Goal: Task Accomplishment & Management: Complete application form

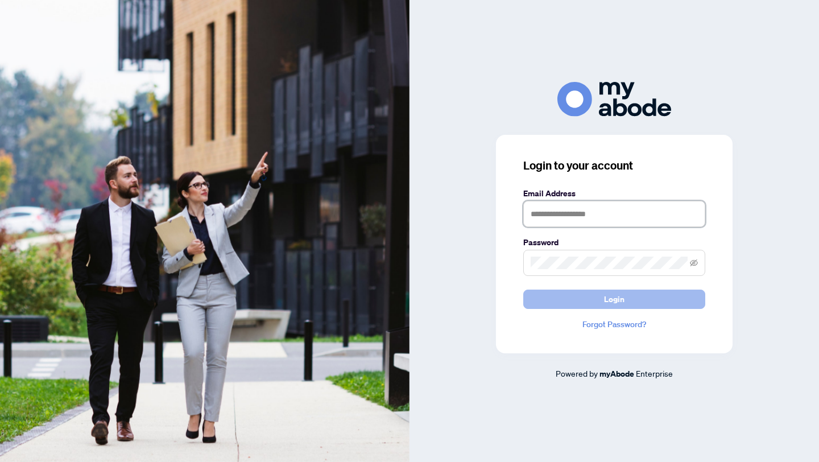
type input "**********"
click at [622, 306] on span "Login" at bounding box center [614, 299] width 20 height 18
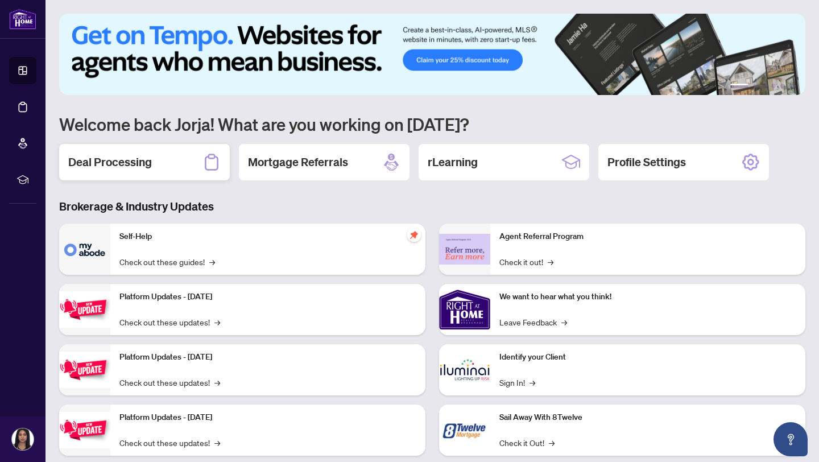
click at [192, 162] on div "Deal Processing" at bounding box center [144, 162] width 171 height 36
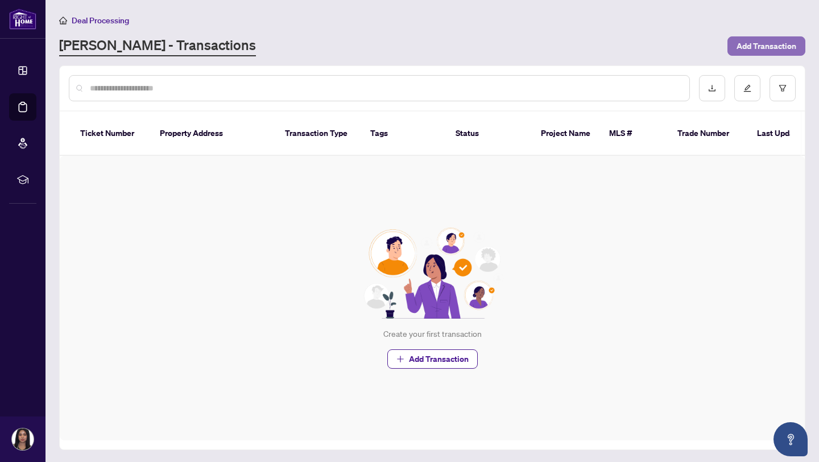
click at [783, 48] on span "Add Transaction" at bounding box center [767, 46] width 60 height 18
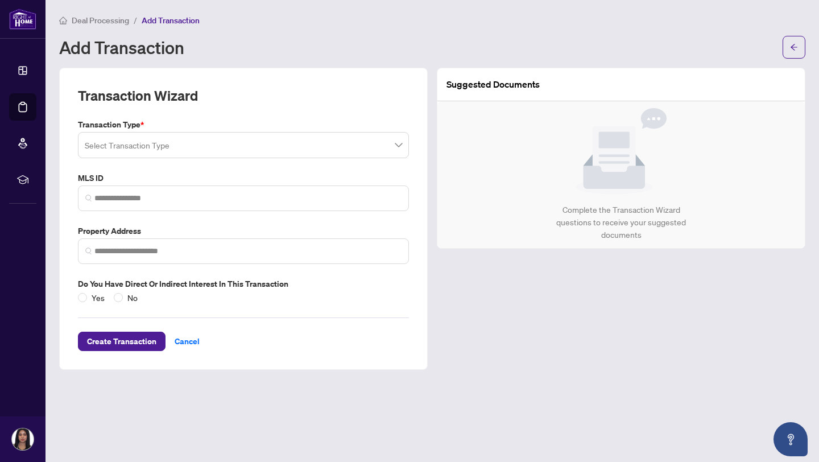
click at [396, 139] on span at bounding box center [243, 145] width 317 height 22
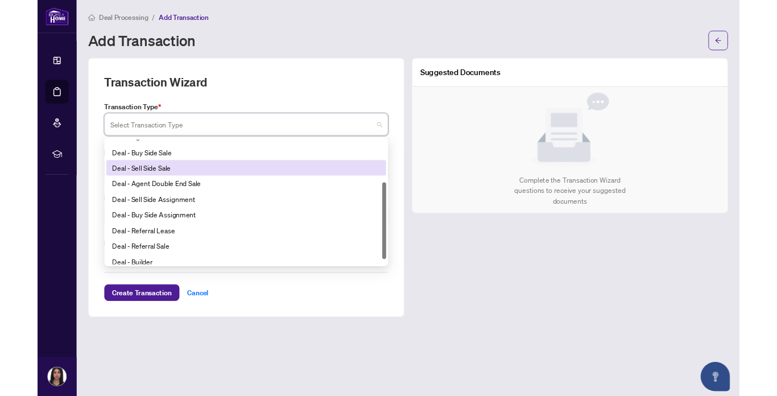
scroll to position [81, 0]
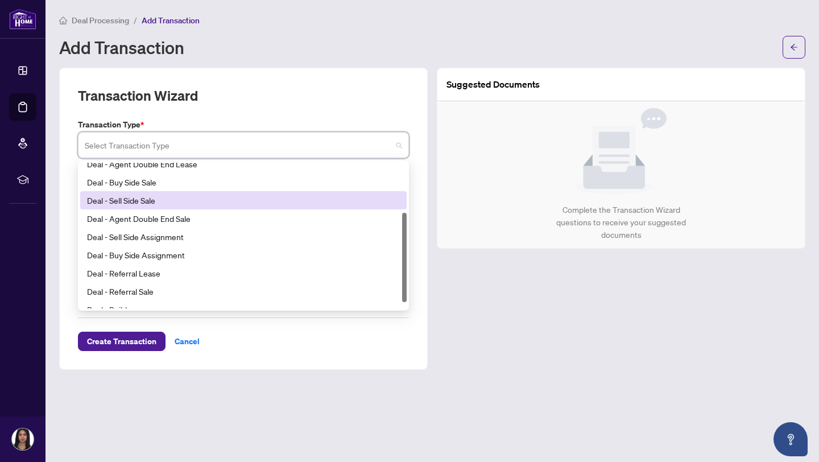
click at [505, 239] on div "Suggested Documents Complete the Transaction Wizard questions to receive your s…" at bounding box center [621, 219] width 378 height 302
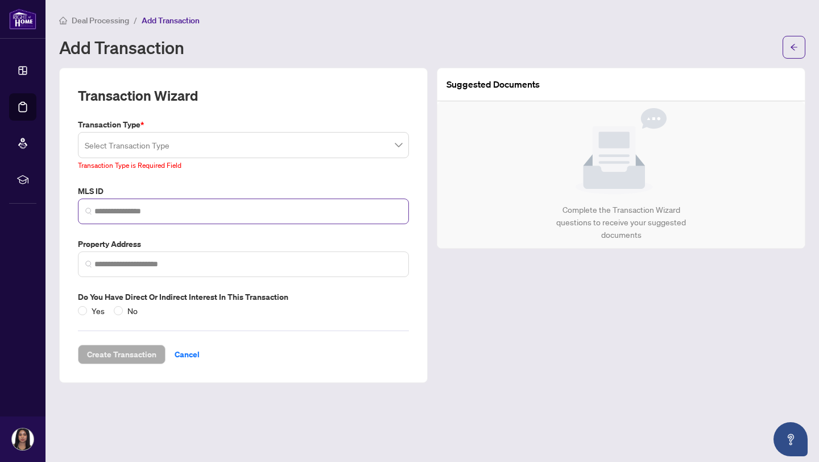
click at [332, 198] on span at bounding box center [243, 211] width 331 height 26
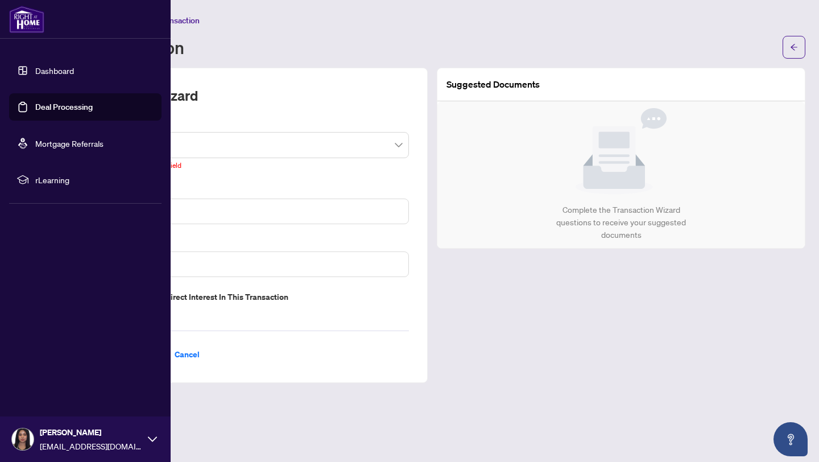
click at [33, 187] on li "rLearning" at bounding box center [85, 179] width 152 height 27
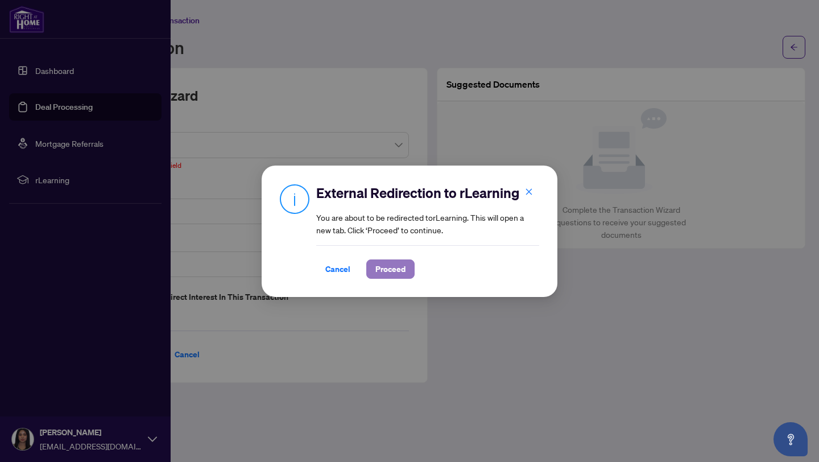
click at [379, 272] on span "Proceed" at bounding box center [390, 269] width 30 height 18
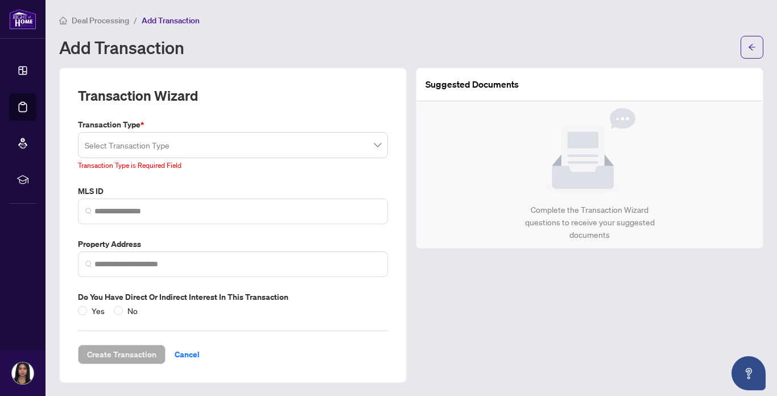
click at [193, 93] on h2 "Transaction Wizard" at bounding box center [138, 95] width 120 height 18
click at [164, 150] on input "search" at bounding box center [228, 146] width 286 height 25
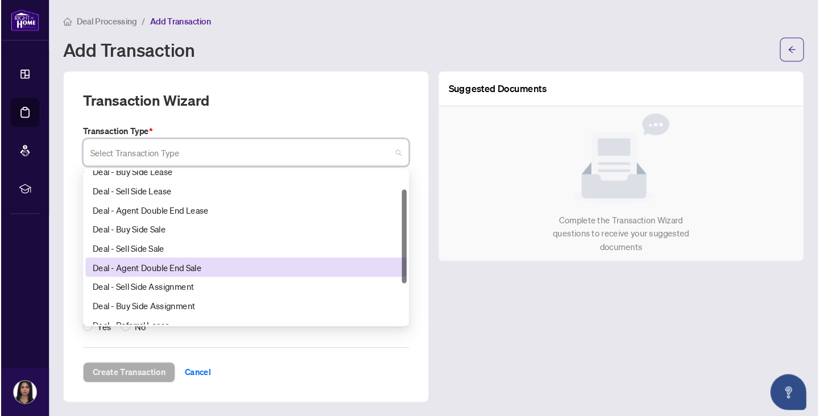
scroll to position [0, 0]
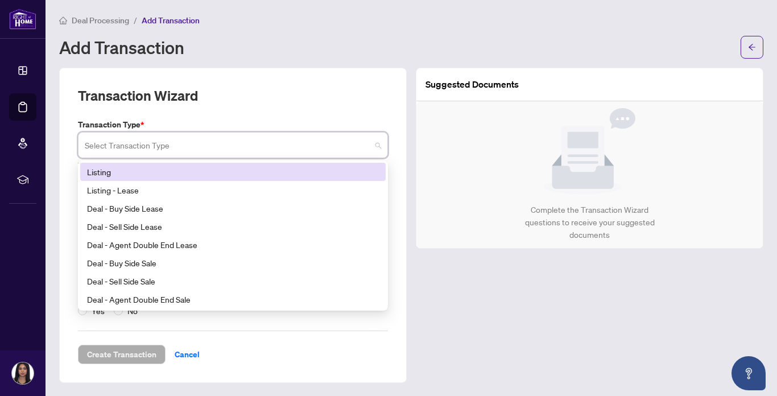
click at [152, 173] on div "Listing" at bounding box center [233, 172] width 292 height 13
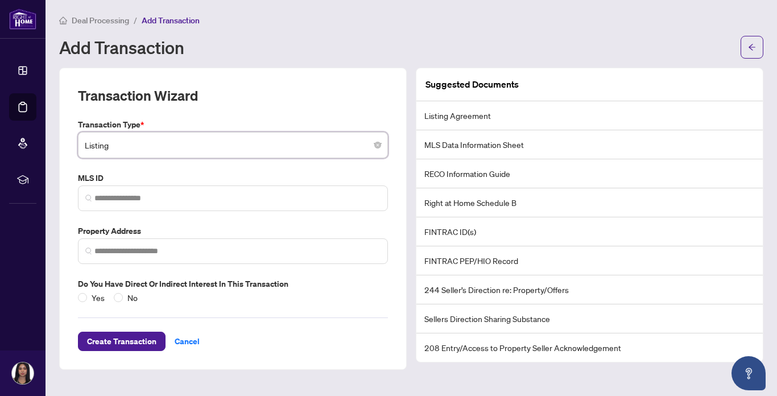
click at [482, 142] on li "MLS Data Information Sheet" at bounding box center [589, 144] width 346 height 29
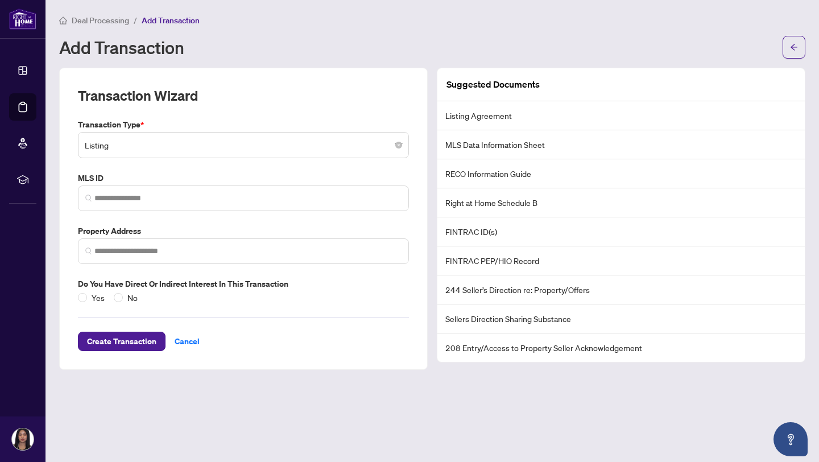
click at [502, 113] on li "Listing Agreement" at bounding box center [620, 115] width 367 height 29
drag, startPoint x: 515, startPoint y: 113, endPoint x: 445, endPoint y: 113, distance: 69.4
click at [445, 113] on li "Listing Agreement" at bounding box center [620, 115] width 367 height 29
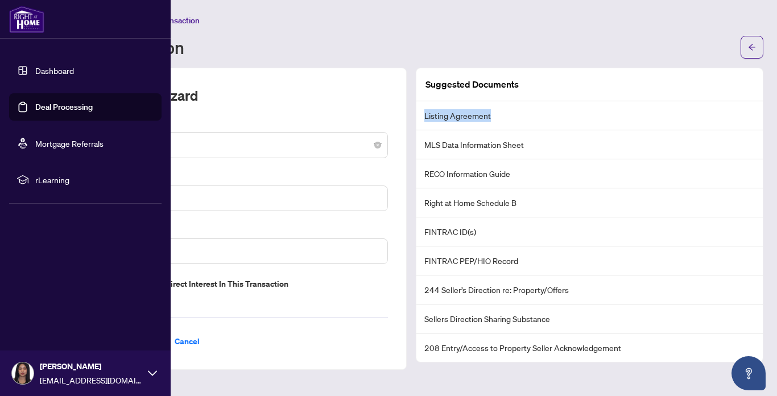
click at [35, 143] on link "Mortgage Referrals" at bounding box center [69, 143] width 68 height 10
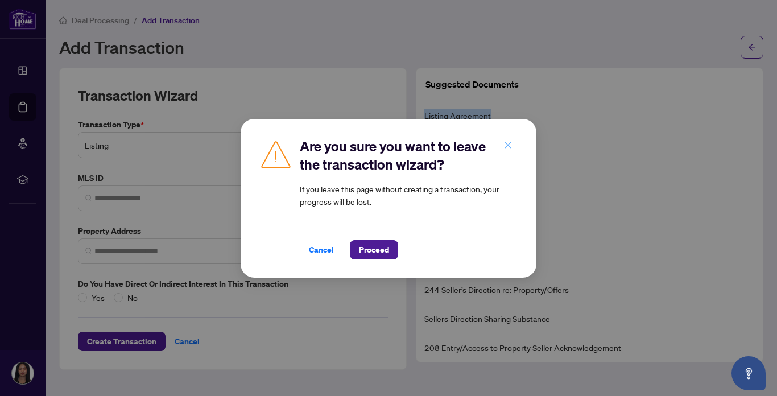
click at [509, 147] on icon "close" at bounding box center [508, 145] width 6 height 6
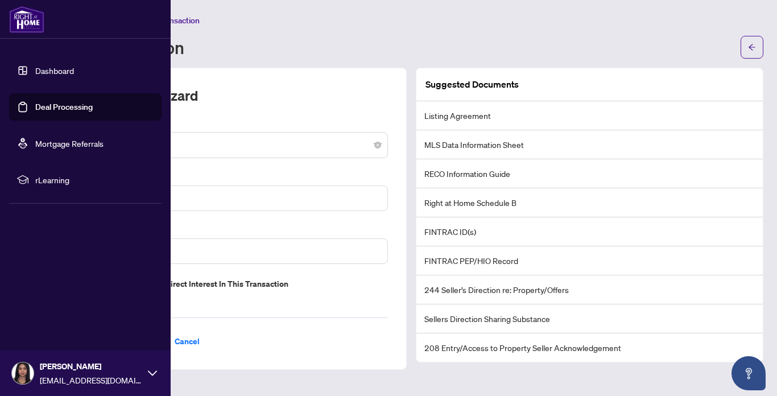
click at [57, 184] on span "rLearning" at bounding box center [94, 179] width 118 height 13
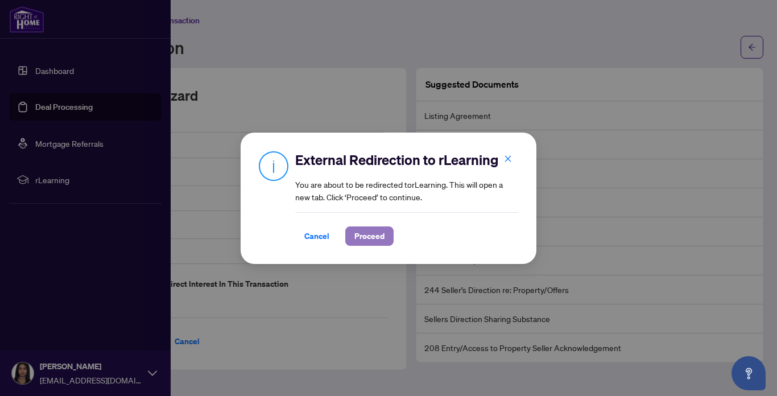
click at [368, 234] on span "Proceed" at bounding box center [369, 236] width 30 height 18
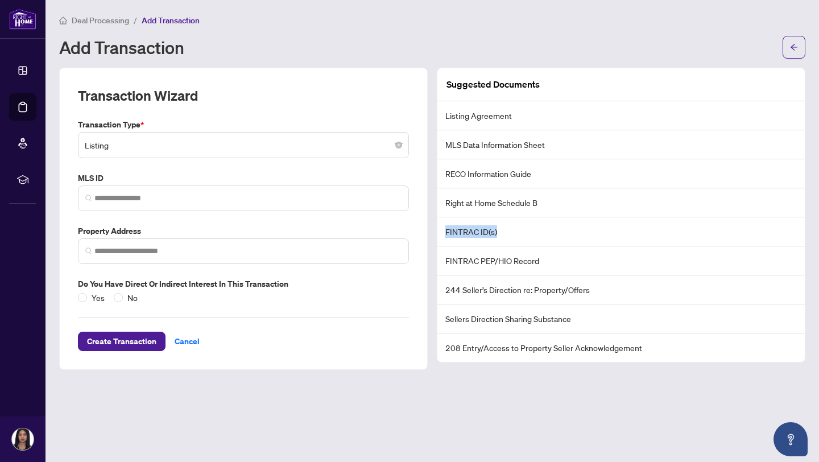
drag, startPoint x: 446, startPoint y: 233, endPoint x: 501, endPoint y: 231, distance: 54.1
click at [501, 231] on li "FINTRAC ID(s)" at bounding box center [620, 231] width 367 height 29
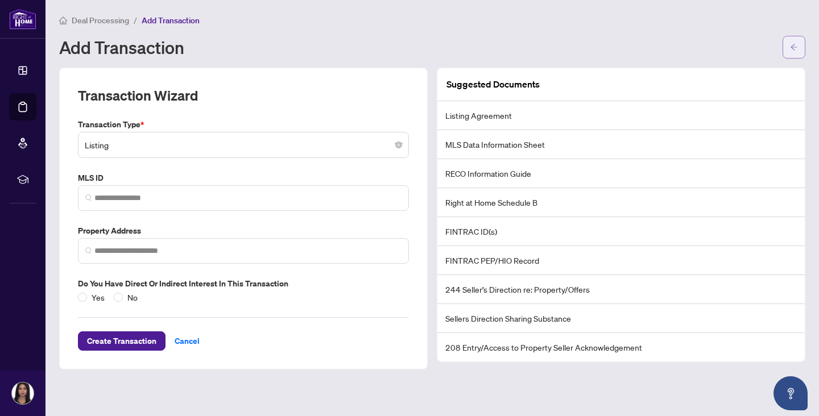
click at [794, 49] on icon "arrow-left" at bounding box center [794, 47] width 7 height 6
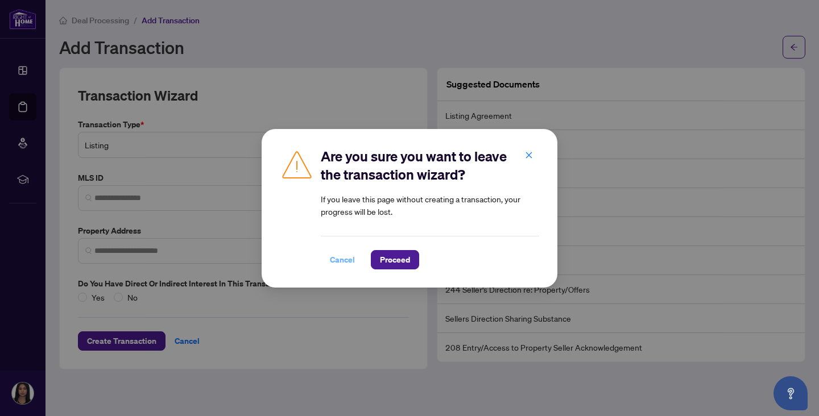
click at [346, 266] on span "Cancel" at bounding box center [342, 260] width 25 height 18
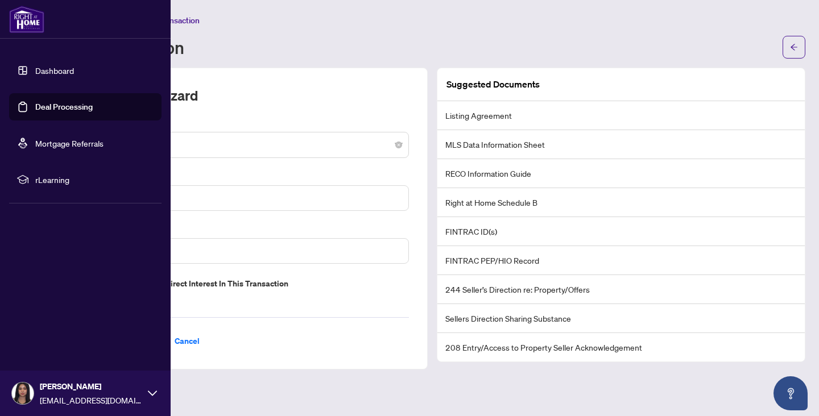
click at [33, 391] on img at bounding box center [23, 394] width 22 height 22
click at [77, 350] on span "Profile Settings" at bounding box center [60, 350] width 54 height 18
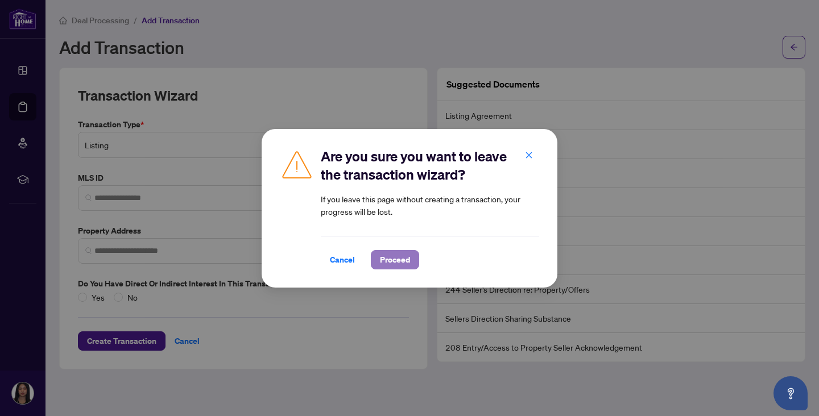
click at [377, 258] on button "Proceed" at bounding box center [395, 259] width 48 height 19
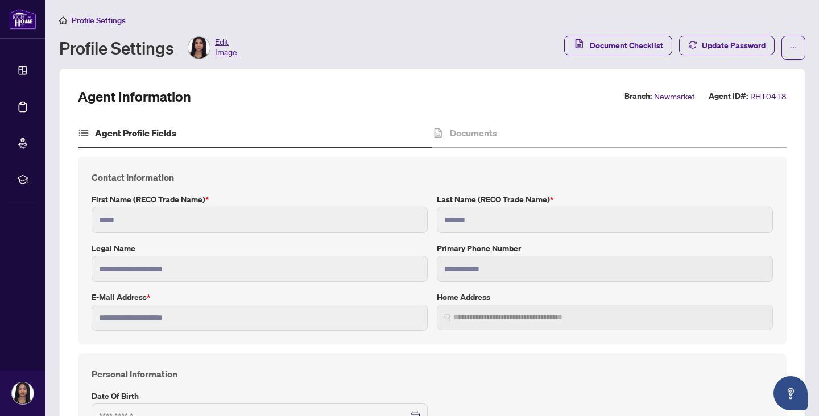
type input "**********"
type input "****"
type input "**********"
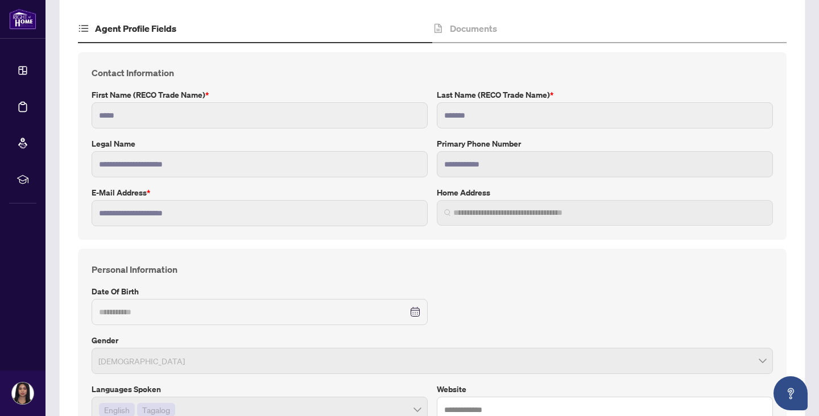
scroll to position [109, 0]
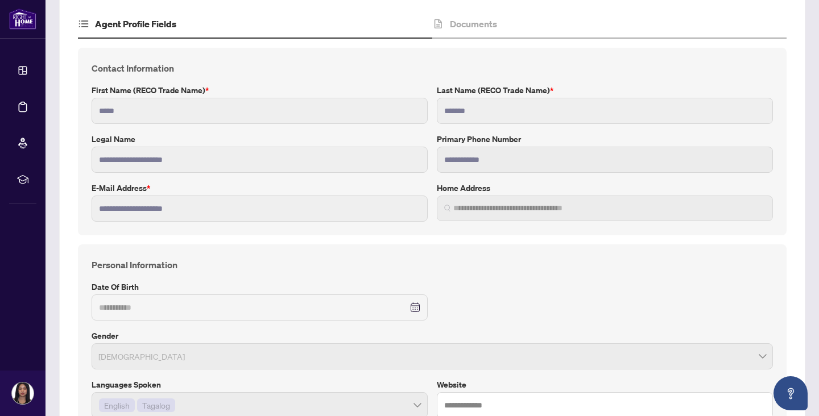
click at [236, 230] on div "**********" at bounding box center [432, 142] width 709 height 188
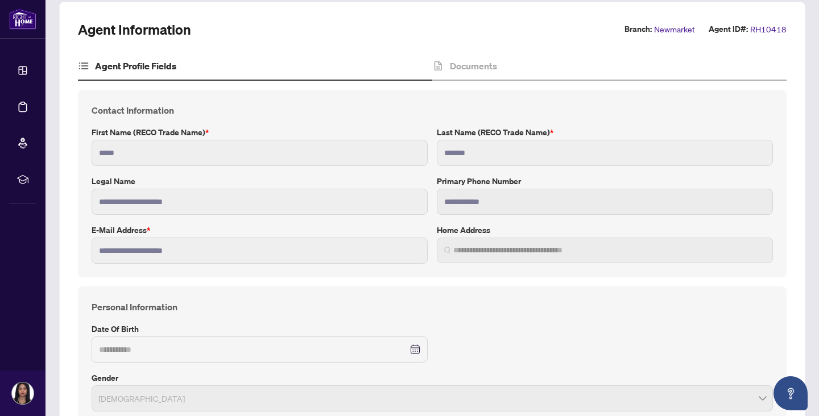
scroll to position [0, 0]
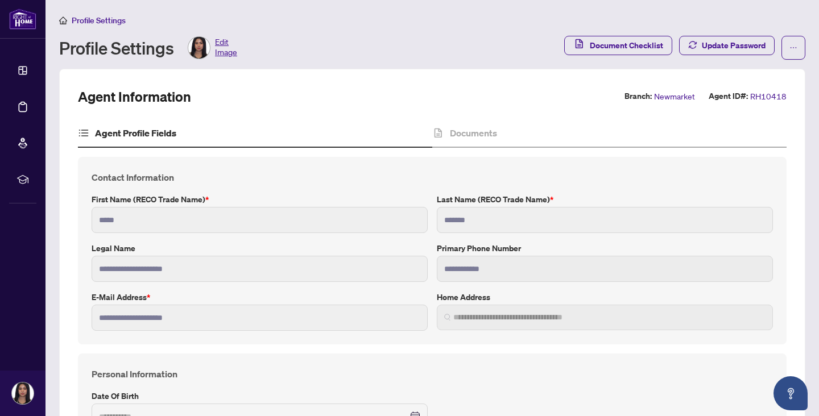
click at [808, 46] on main "**********" at bounding box center [433, 208] width 774 height 416
click at [788, 47] on button "button" at bounding box center [793, 48] width 24 height 24
click at [81, 135] on icon at bounding box center [84, 135] width 7 height 1
click at [224, 54] on span "Edit Image" at bounding box center [226, 47] width 22 height 23
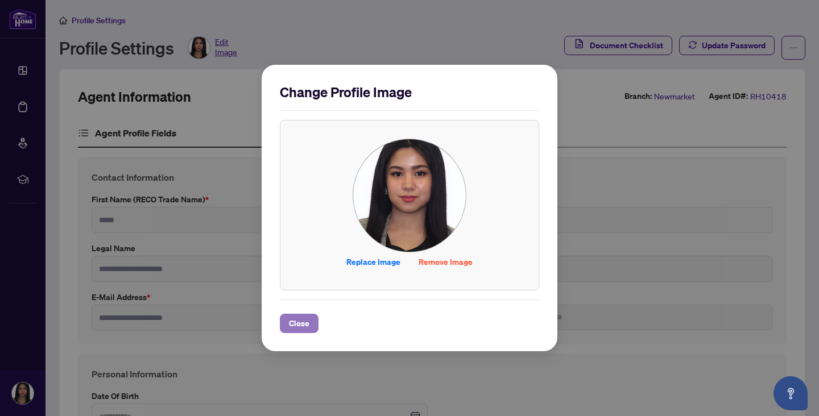
click at [300, 324] on span "Close" at bounding box center [299, 324] width 20 height 18
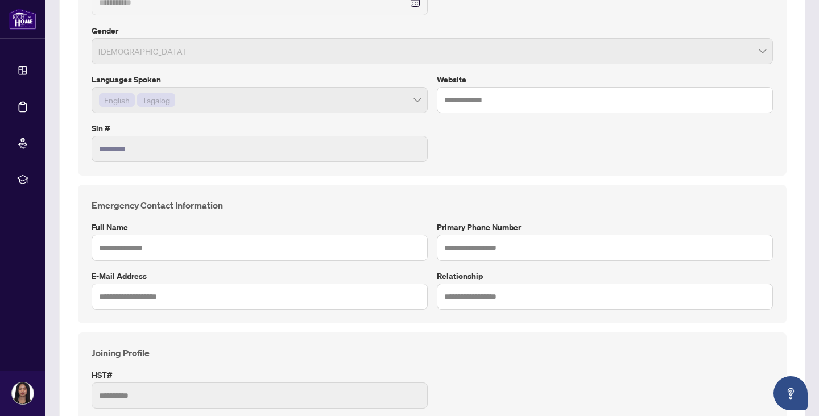
scroll to position [508, 0]
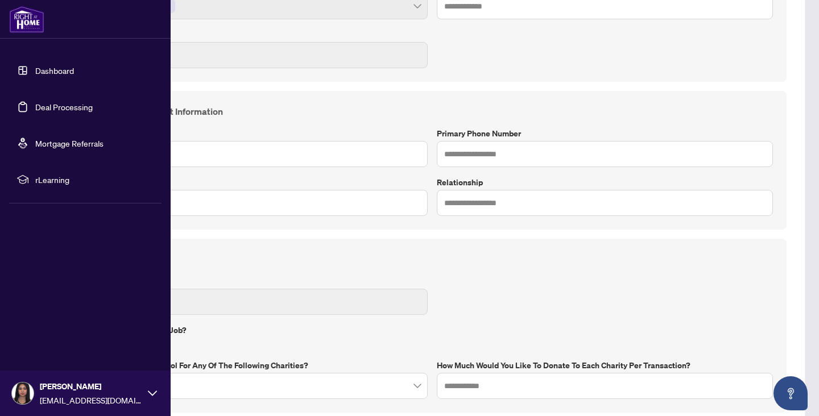
click at [152, 391] on icon at bounding box center [152, 393] width 9 height 9
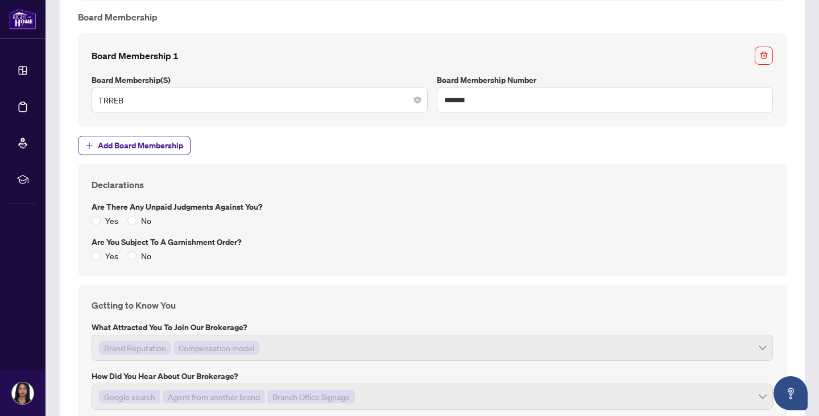
scroll to position [1311, 0]
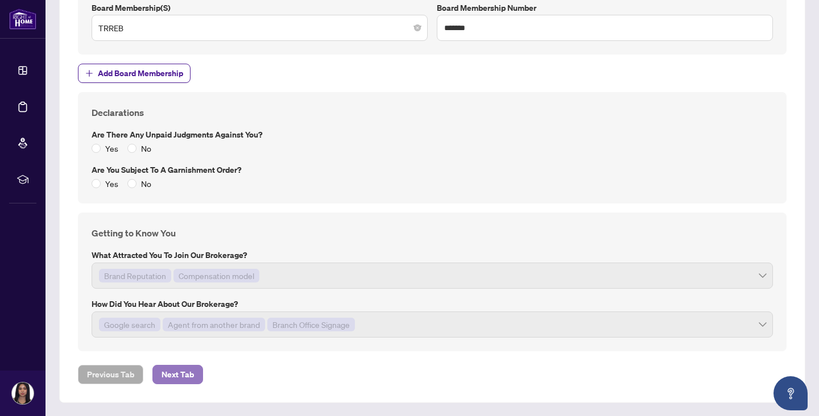
click at [176, 375] on span "Next Tab" at bounding box center [178, 375] width 32 height 18
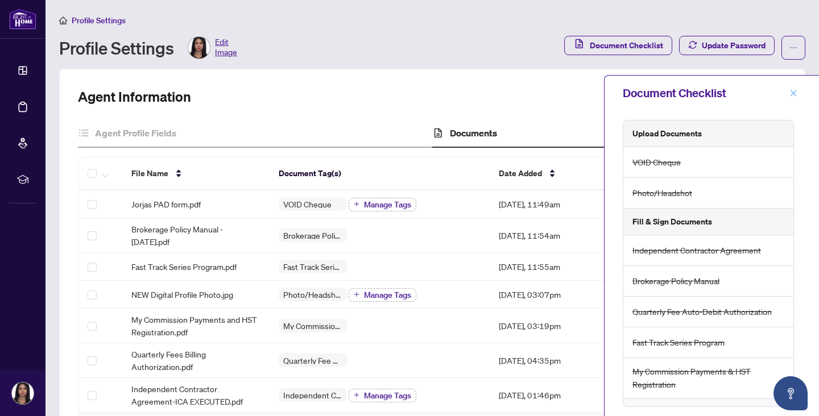
click at [794, 92] on icon "close" at bounding box center [793, 93] width 8 height 8
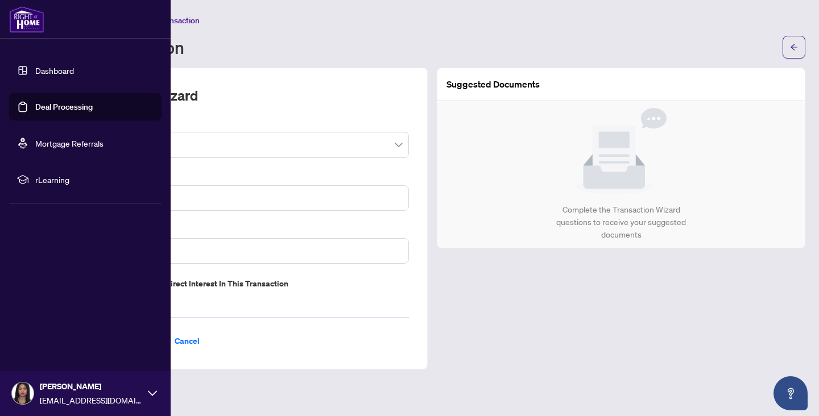
click at [32, 386] on div "Jorja Orbillo jorjaorbillo@gmail.com" at bounding box center [85, 394] width 171 height 46
click at [30, 389] on img at bounding box center [23, 394] width 22 height 22
click at [67, 353] on span "Profile Settings" at bounding box center [60, 350] width 54 height 18
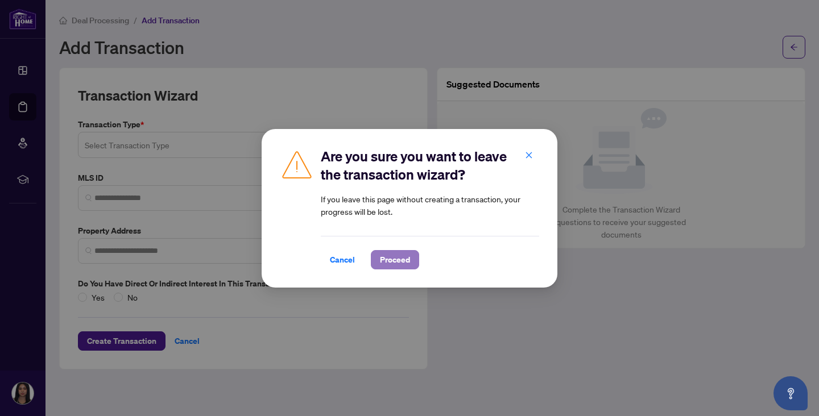
click at [380, 264] on span "Proceed" at bounding box center [395, 260] width 30 height 18
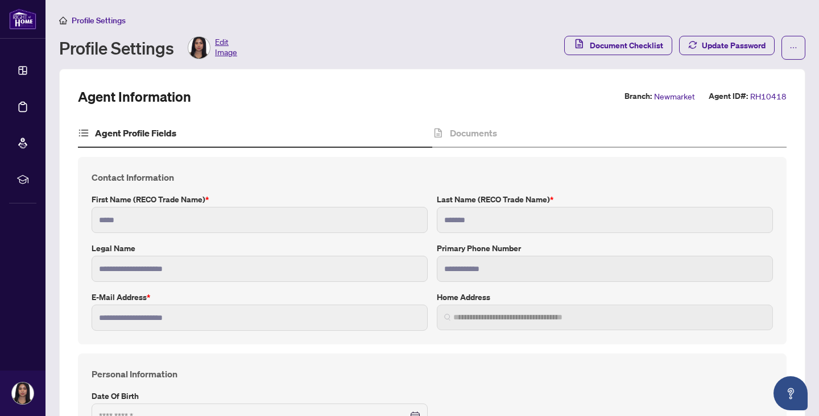
type input "**********"
type input "****"
type input "**********"
click at [442, 125] on div "Documents" at bounding box center [609, 133] width 354 height 28
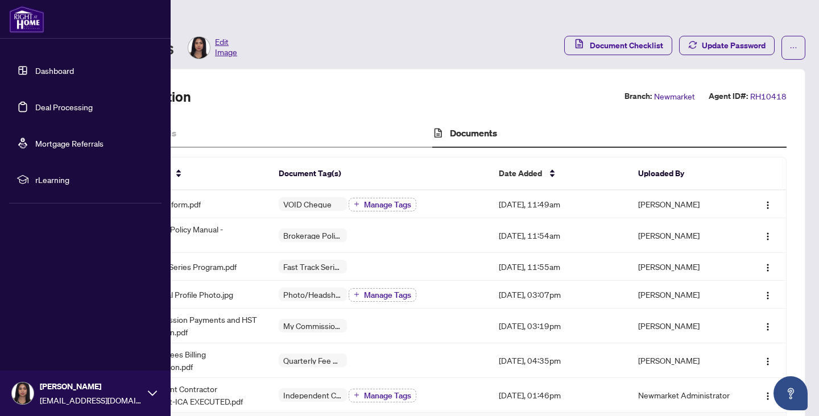
click at [56, 111] on link "Deal Processing" at bounding box center [63, 107] width 57 height 10
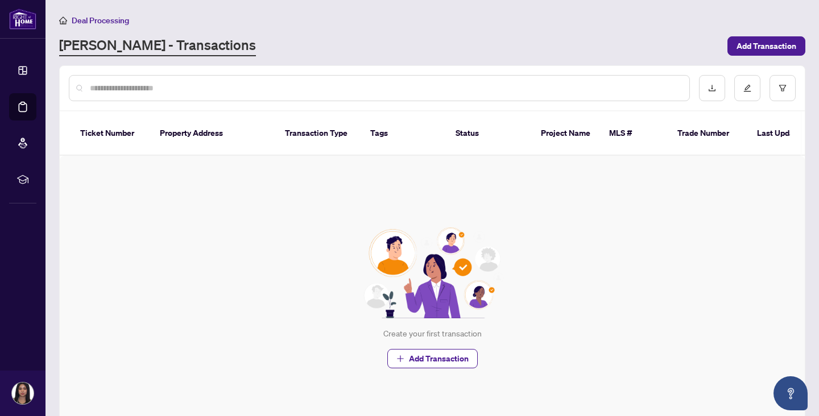
click at [243, 189] on div "Create your first transaction Add Transaction" at bounding box center [432, 298] width 745 height 284
click at [312, 90] on input "text" at bounding box center [385, 88] width 590 height 13
click at [801, 42] on button "Add Transaction" at bounding box center [766, 45] width 78 height 19
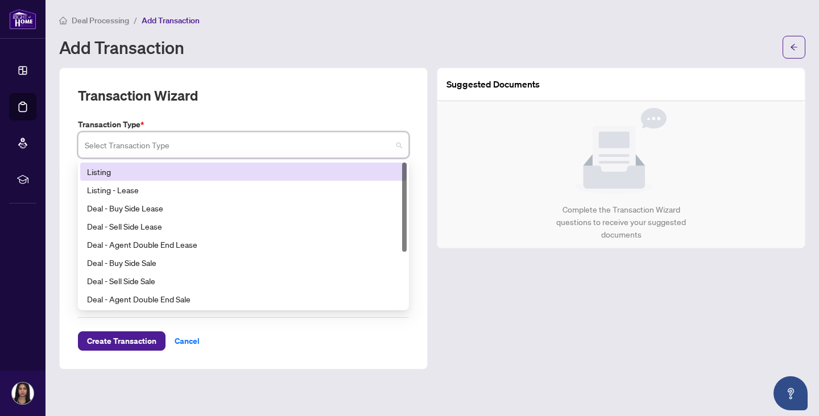
click at [251, 144] on input "search" at bounding box center [238, 146] width 307 height 25
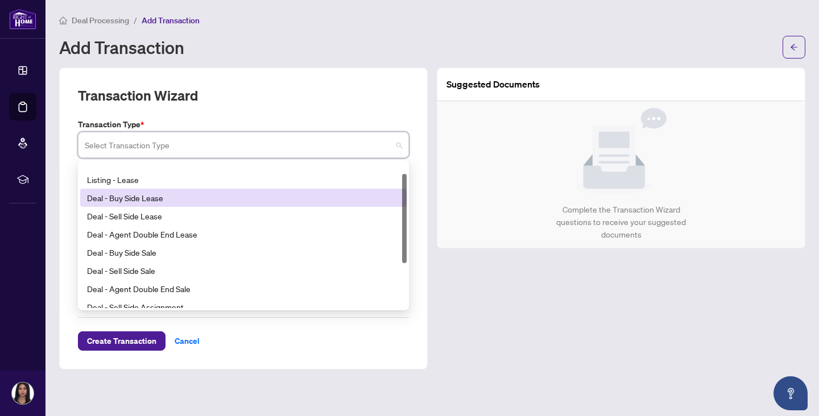
scroll to position [91, 0]
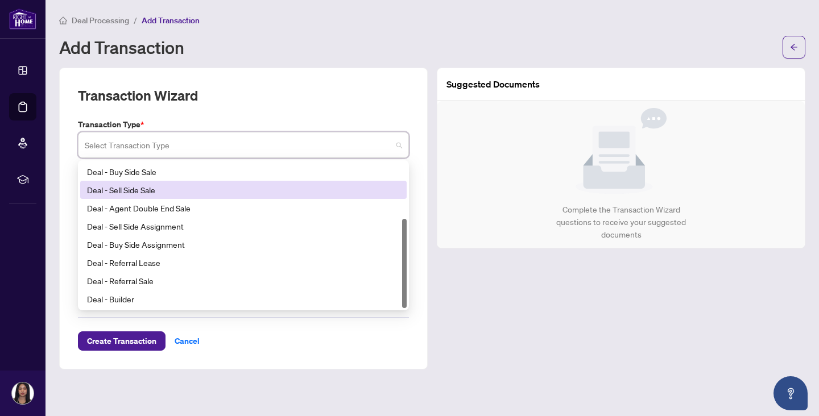
click at [221, 193] on div "Deal - Sell Side Sale" at bounding box center [243, 190] width 313 height 13
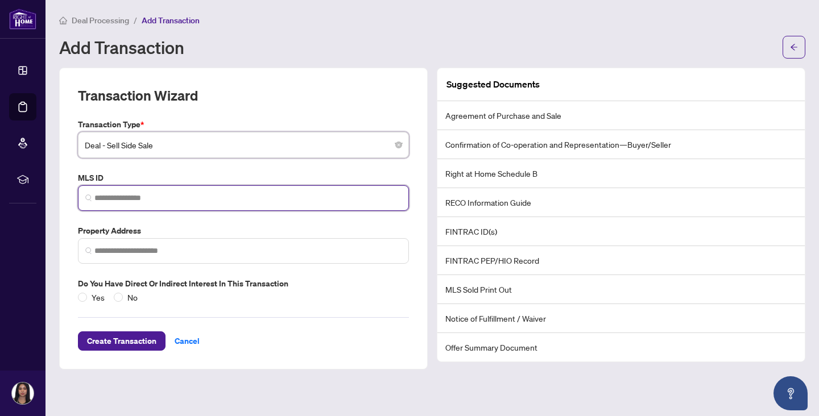
click at [344, 197] on input "search" at bounding box center [247, 198] width 307 height 12
click at [207, 147] on span "Deal - Sell Side Sale" at bounding box center [243, 145] width 317 height 22
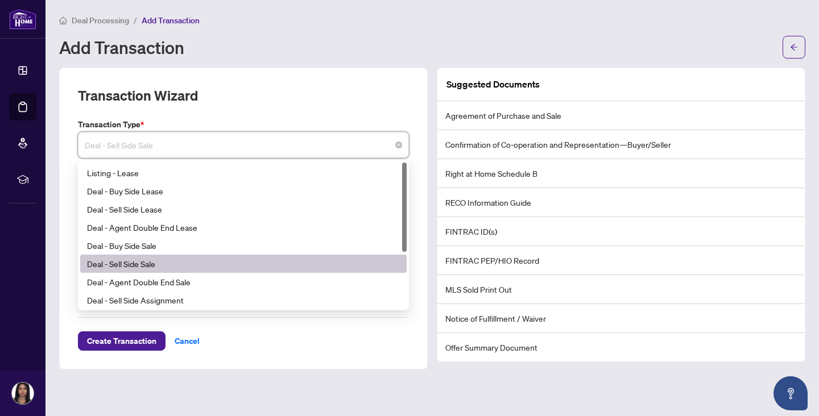
scroll to position [0, 0]
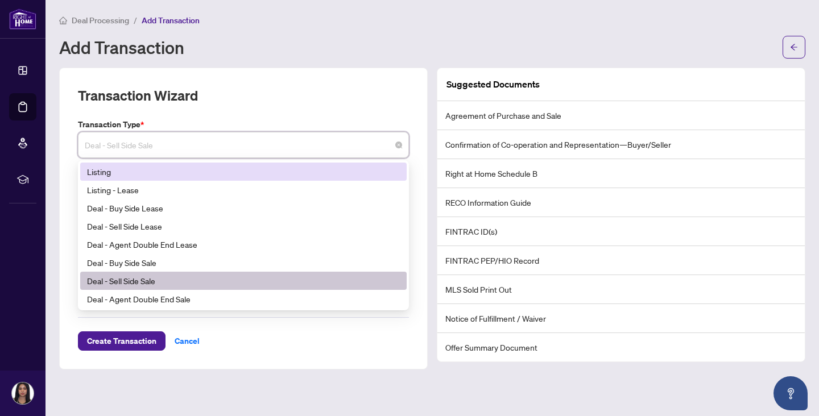
click at [171, 176] on div "Listing" at bounding box center [243, 172] width 313 height 13
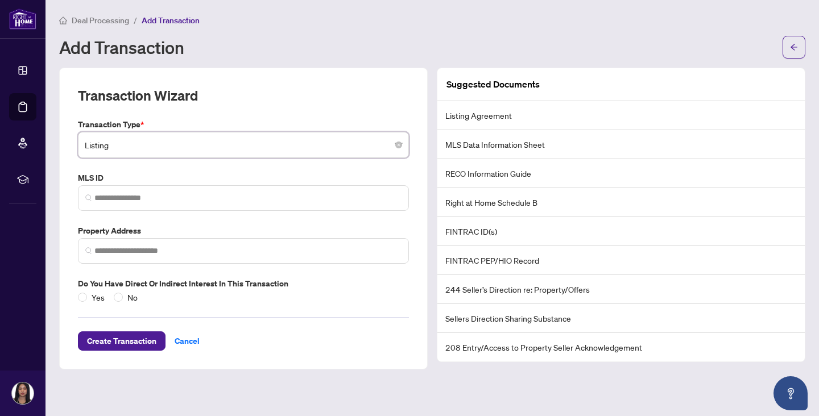
click at [177, 150] on span "Listing" at bounding box center [243, 145] width 317 height 22
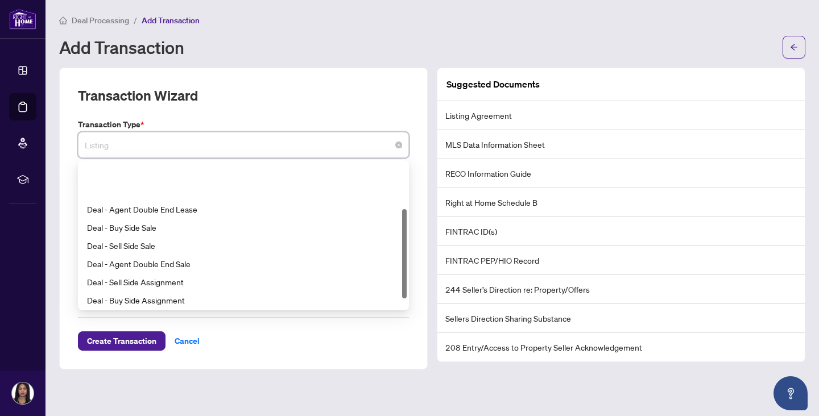
scroll to position [91, 0]
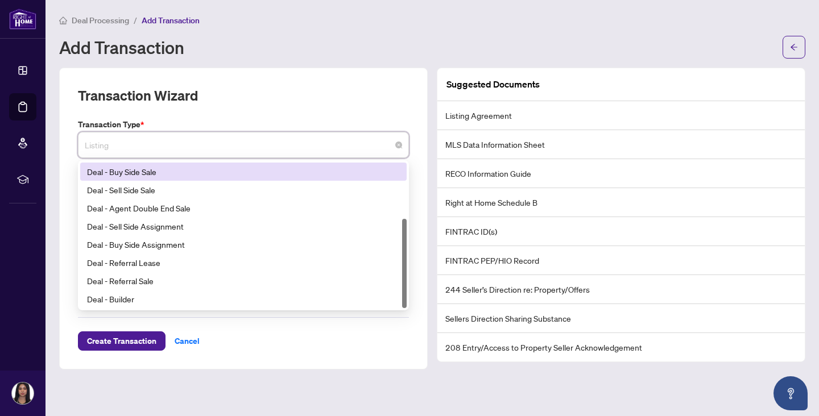
click at [201, 138] on span "Listing" at bounding box center [243, 145] width 317 height 22
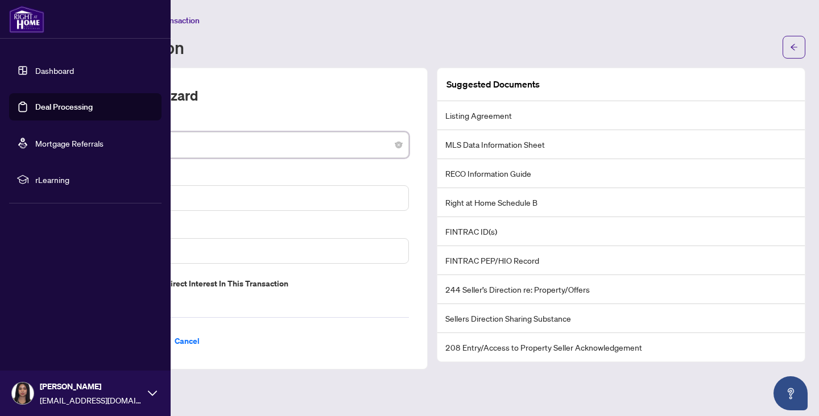
click at [44, 170] on li "rLearning" at bounding box center [85, 179] width 152 height 27
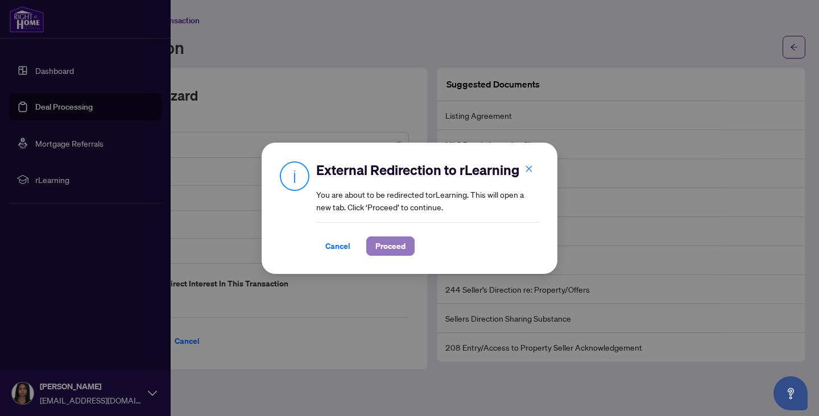
click at [376, 253] on span "Proceed" at bounding box center [390, 246] width 30 height 18
